Goal: Task Accomplishment & Management: Manage account settings

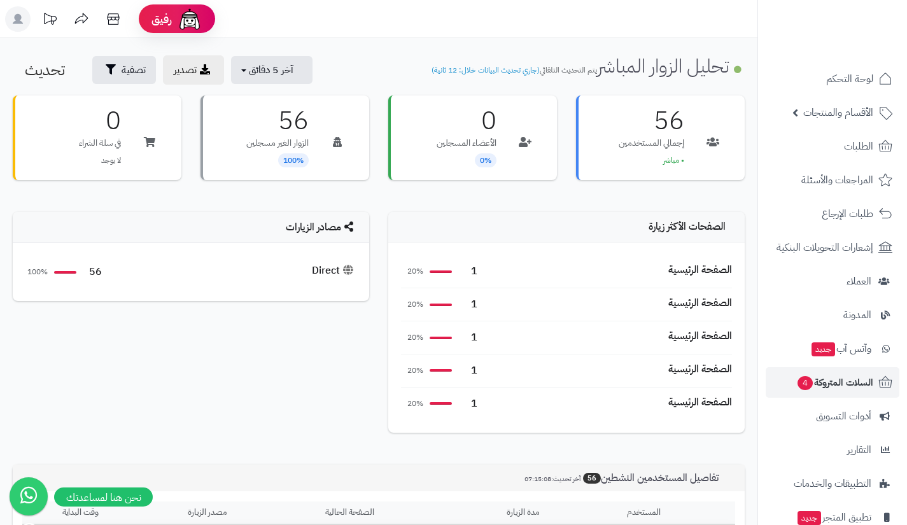
scroll to position [469, 0]
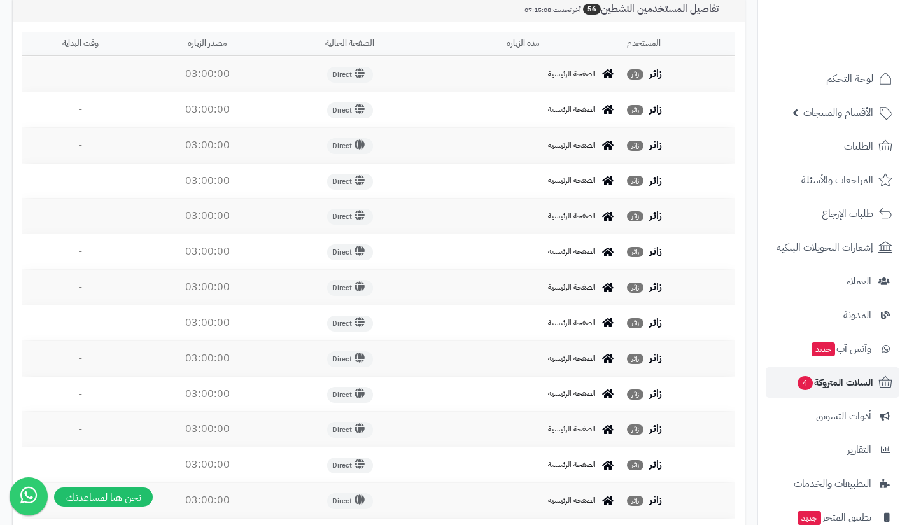
click at [828, 148] on link "الطلبات" at bounding box center [832, 146] width 134 height 31
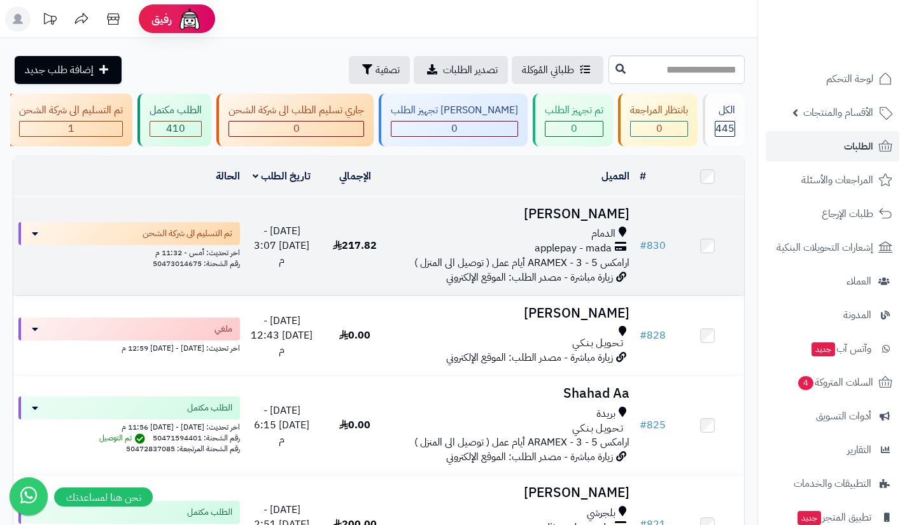
click at [577, 254] on span "applepay - mada" at bounding box center [572, 248] width 77 height 15
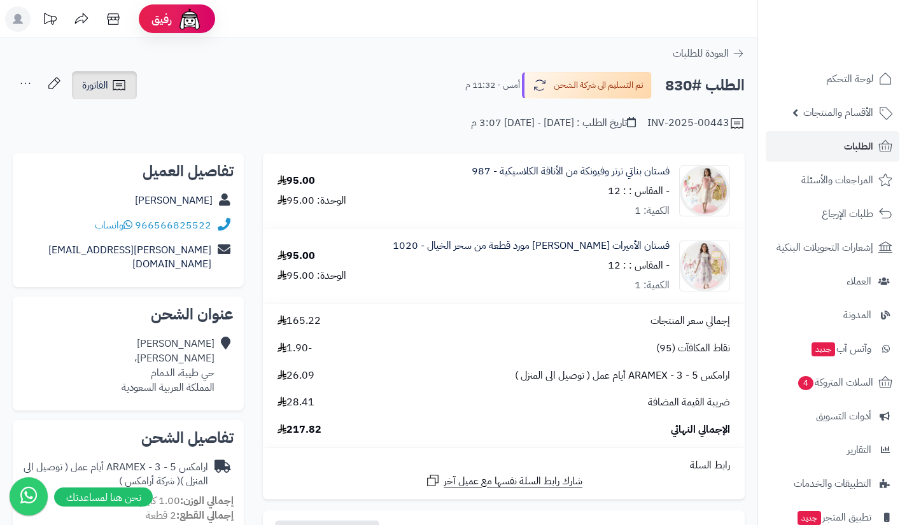
click at [127, 86] on icon at bounding box center [118, 85] width 15 height 15
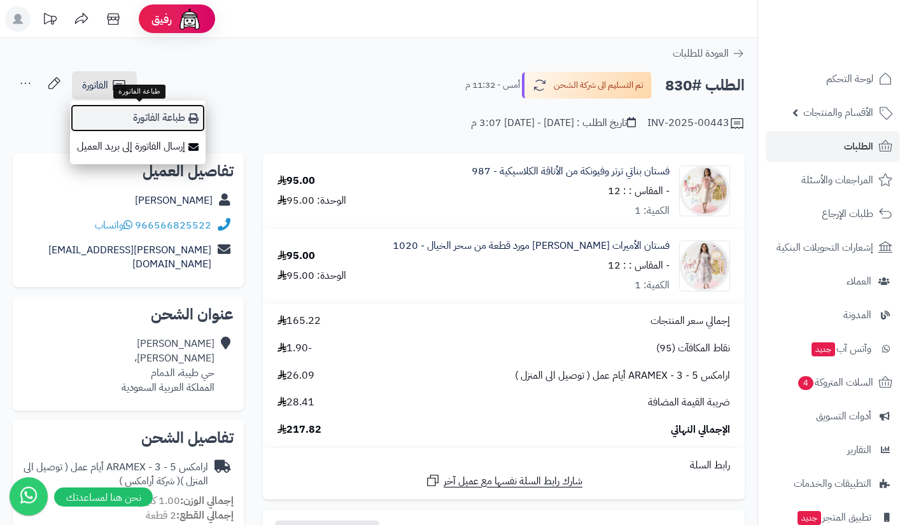
click at [153, 115] on link "طباعة الفاتورة" at bounding box center [138, 118] width 136 height 29
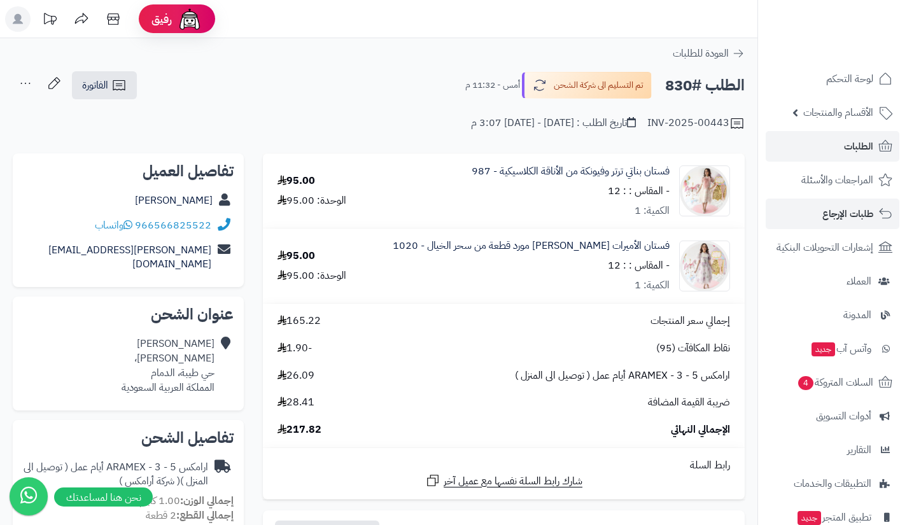
scroll to position [91, 0]
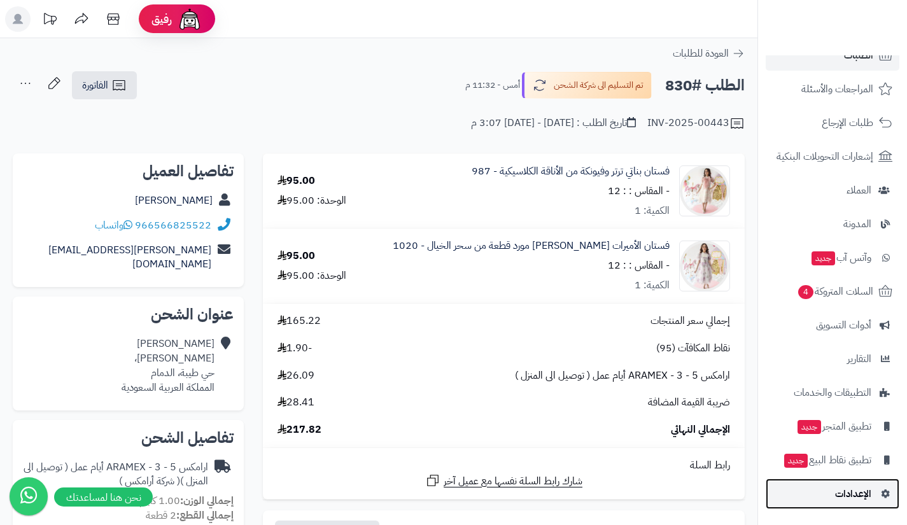
click at [864, 485] on span "الإعدادات" at bounding box center [853, 494] width 36 height 18
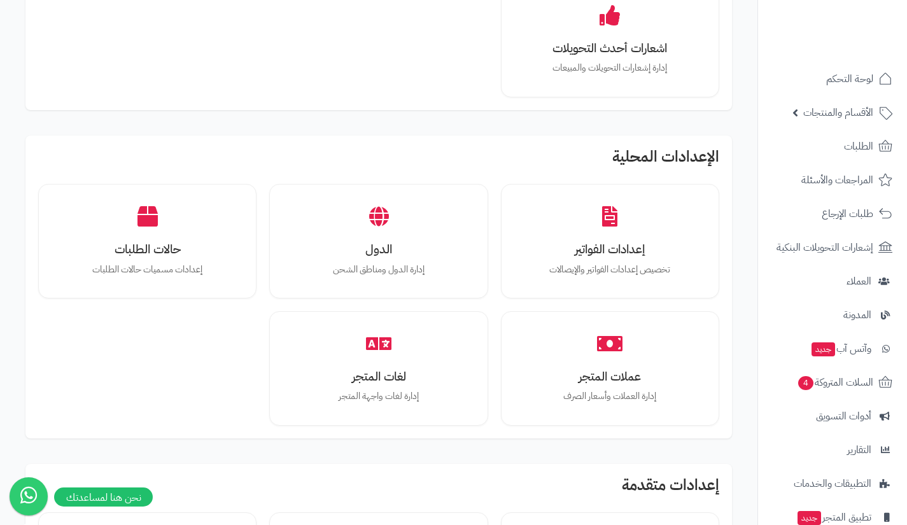
scroll to position [844, 0]
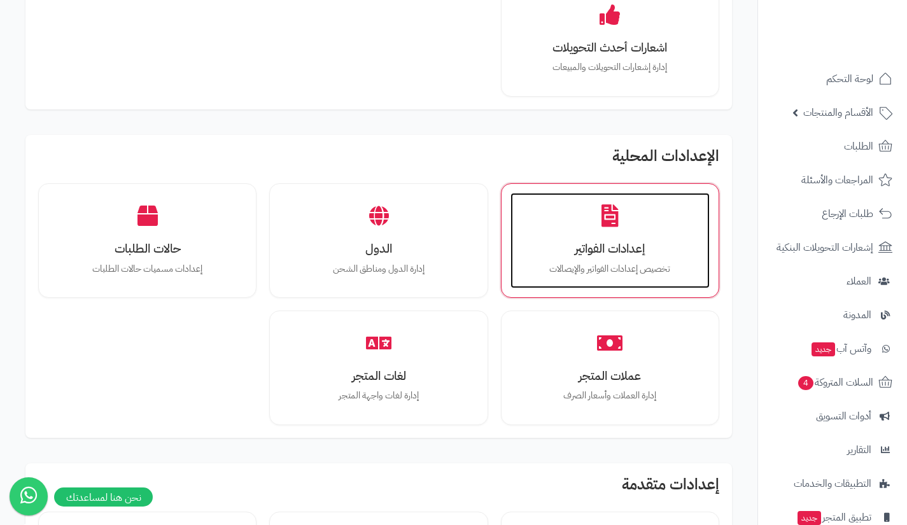
click at [547, 250] on h3 "إعدادات الفواتير" at bounding box center [610, 248] width 174 height 13
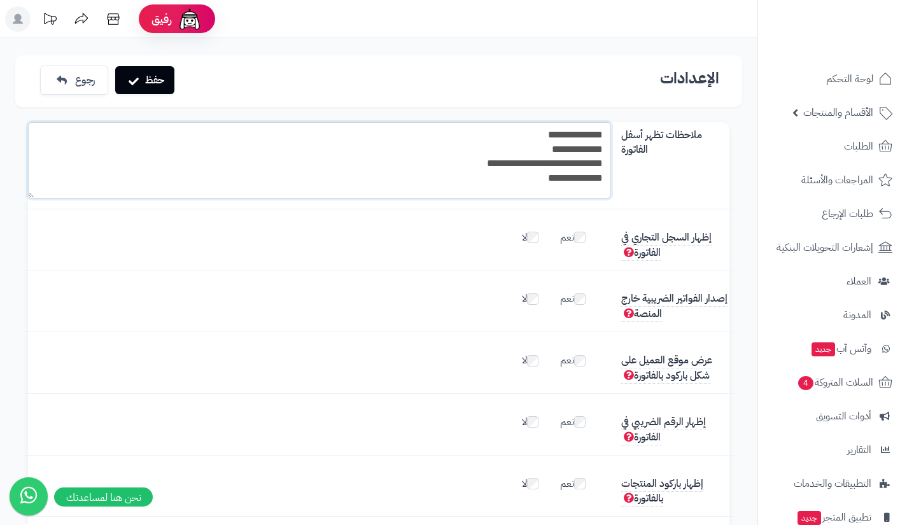
click at [534, 137] on textarea "**********" at bounding box center [319, 160] width 583 height 76
drag, startPoint x: 536, startPoint y: 179, endPoint x: 546, endPoint y: 181, distance: 9.6
click at [546, 181] on textarea "**********" at bounding box center [319, 160] width 583 height 76
type textarea "**********"
click at [163, 85] on button "حفظ" at bounding box center [144, 80] width 59 height 28
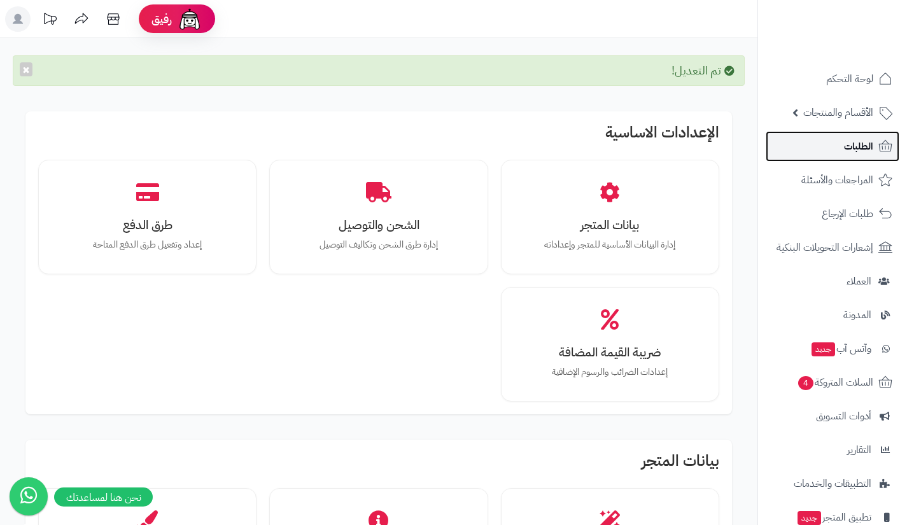
click at [796, 148] on link "الطلبات" at bounding box center [832, 146] width 134 height 31
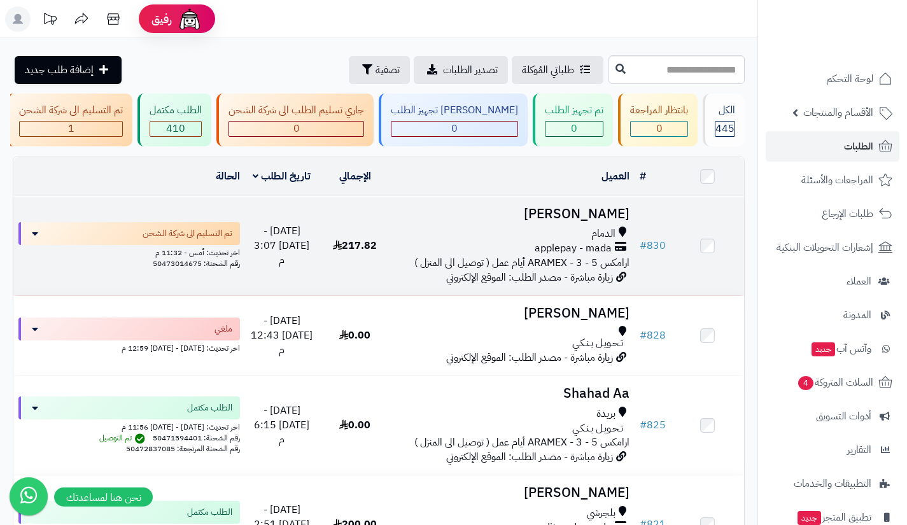
click at [555, 253] on span "applepay - mada" at bounding box center [572, 248] width 77 height 15
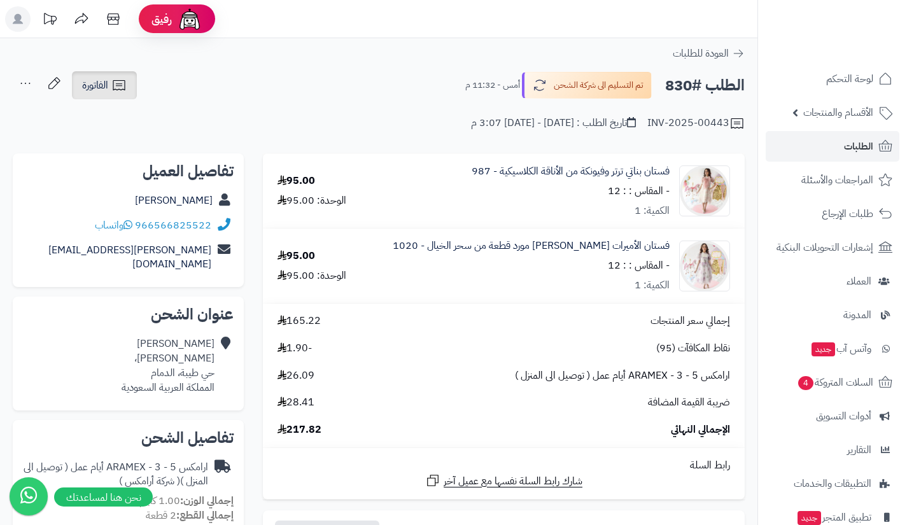
click at [119, 90] on icon at bounding box center [118, 85] width 15 height 15
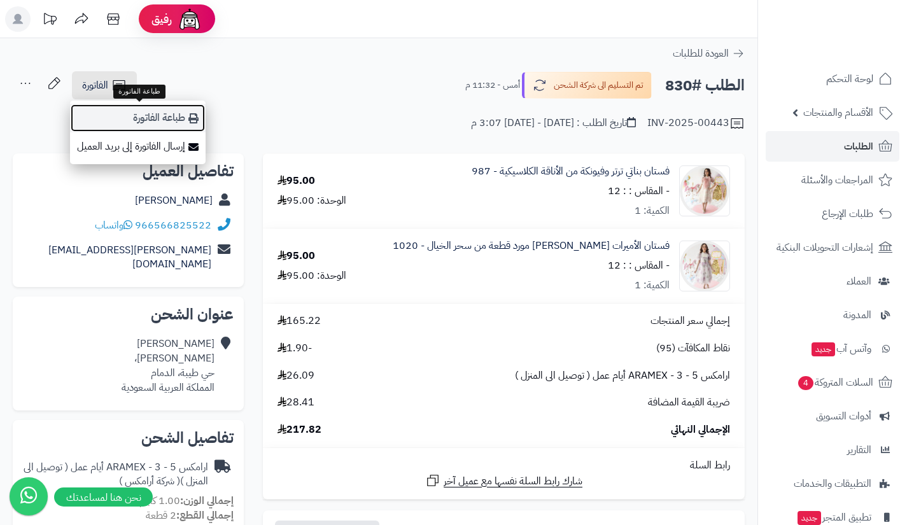
click at [150, 111] on link "طباعة الفاتورة" at bounding box center [138, 118] width 136 height 29
